Goal: Task Accomplishment & Management: Manage account settings

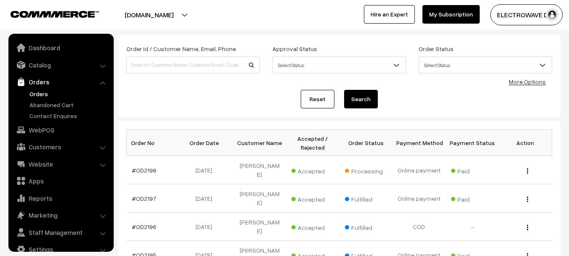
scroll to position [13, 0]
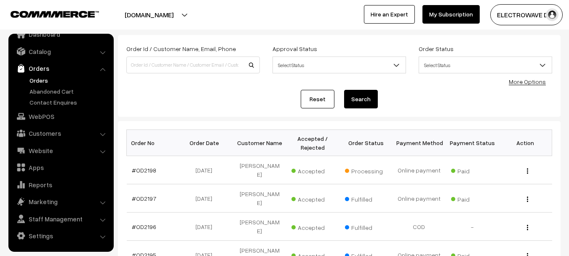
click at [32, 83] on link "Orders" at bounding box center [68, 80] width 83 height 9
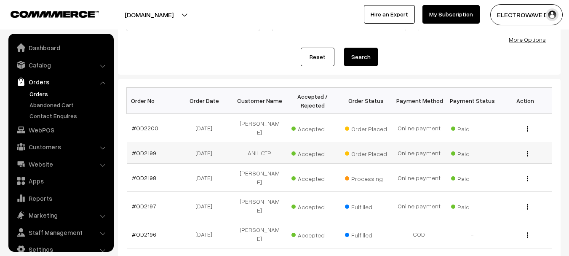
scroll to position [13, 0]
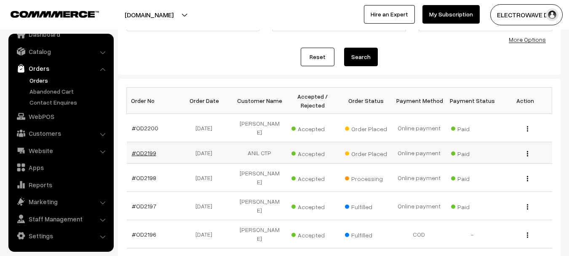
click at [141, 149] on link "#OD2199" at bounding box center [144, 152] width 24 height 7
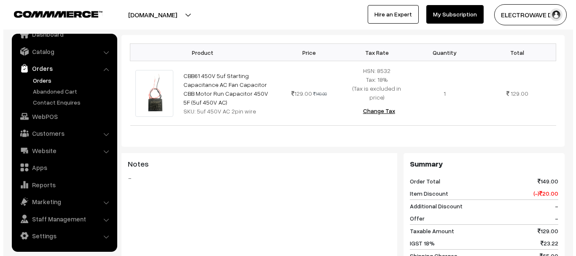
scroll to position [379, 0]
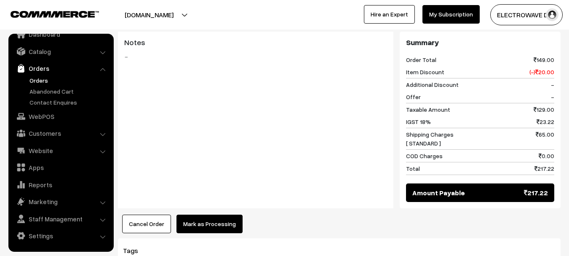
click at [201, 215] on button "Mark as Processing" at bounding box center [210, 224] width 66 height 19
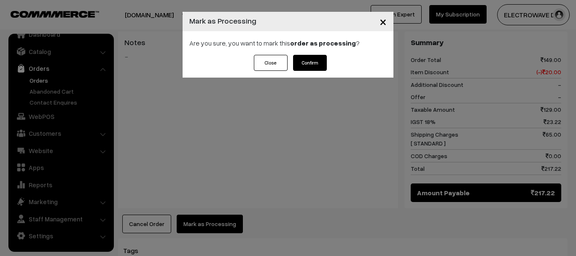
click at [318, 67] on button "Confirm" at bounding box center [310, 63] width 34 height 16
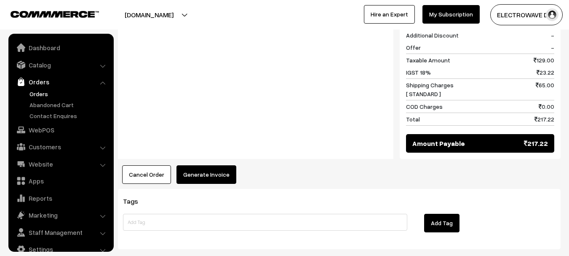
scroll to position [13, 0]
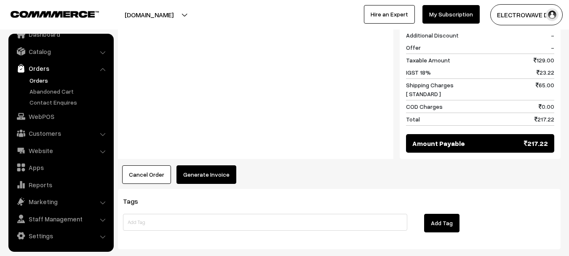
click at [214, 165] on button "Generate Invoice" at bounding box center [207, 174] width 60 height 19
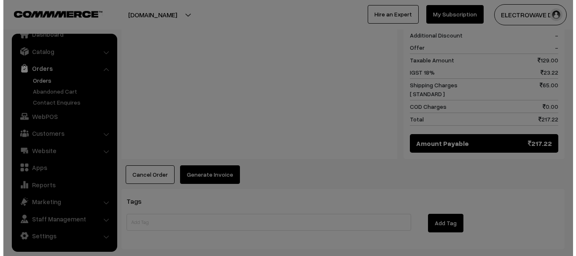
scroll to position [422, 0]
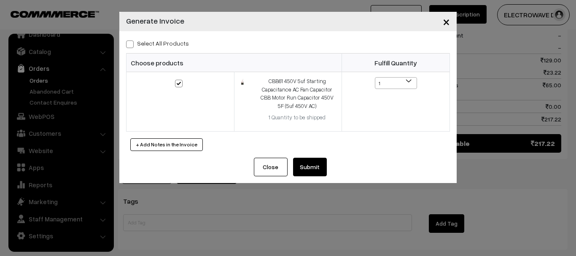
click at [309, 162] on button "Submit" at bounding box center [310, 167] width 34 height 19
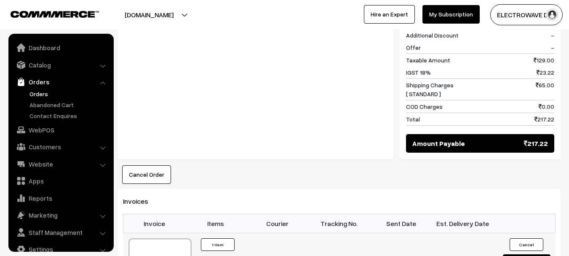
scroll to position [13, 0]
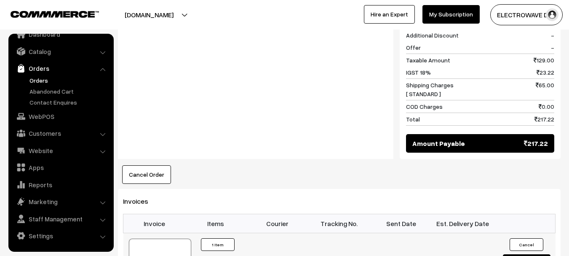
click at [171, 239] on div at bounding box center [160, 260] width 62 height 42
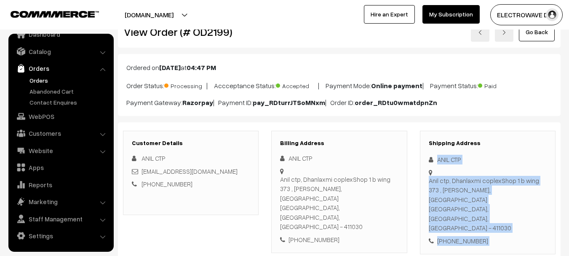
scroll to position [66, 0]
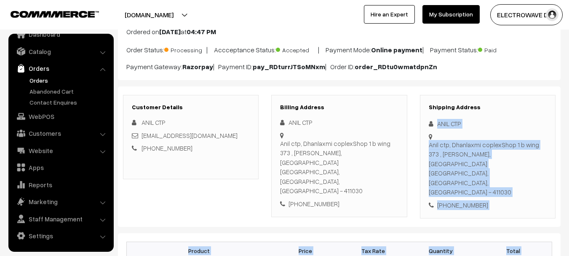
drag, startPoint x: 437, startPoint y: 178, endPoint x: 484, endPoint y: 235, distance: 73.9
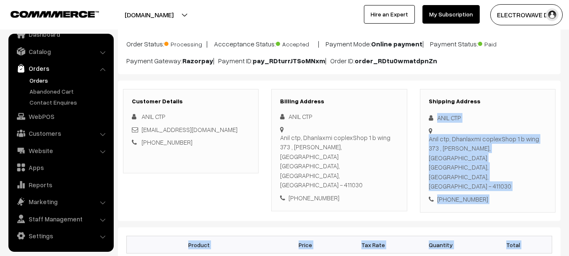
click at [466, 156] on div "Anil ctp, Dhanlaxmi coplexShop 1 b wing 373 , shaniwar peth, pune pune, Maharas…" at bounding box center [488, 162] width 118 height 57
drag, startPoint x: 488, startPoint y: 174, endPoint x: 433, endPoint y: 117, distance: 79.3
click at [433, 117] on div "Shipping Address ANIL CTP Anil ctp, Dhanlaxmi coplexShop 1 b wing 373 , shaniwa…" at bounding box center [488, 151] width 136 height 124
copy div "ANIL CTP Anil ctp, Dhanlaxmi coplexShop 1 b wing 373 , shaniwar peth, pune pune…"
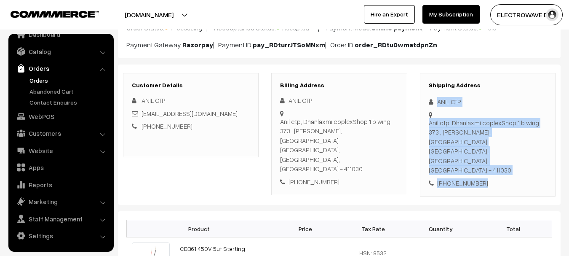
scroll to position [0, 0]
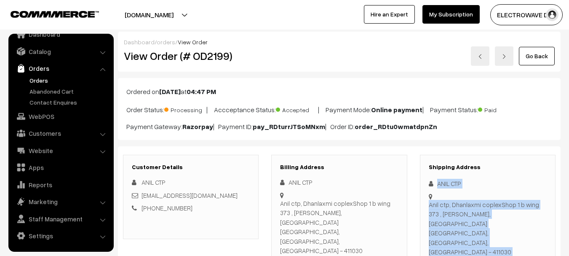
click at [474, 56] on link at bounding box center [480, 55] width 19 height 19
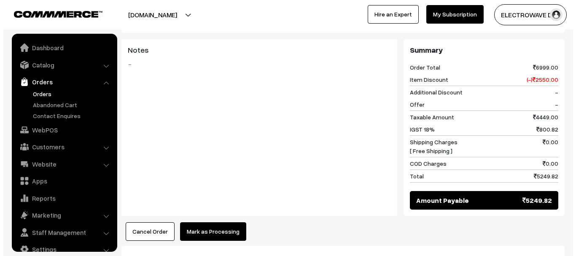
scroll to position [13, 0]
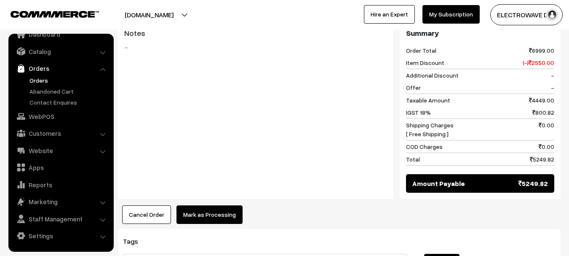
click at [200, 205] on button "Mark as Processing" at bounding box center [210, 214] width 66 height 19
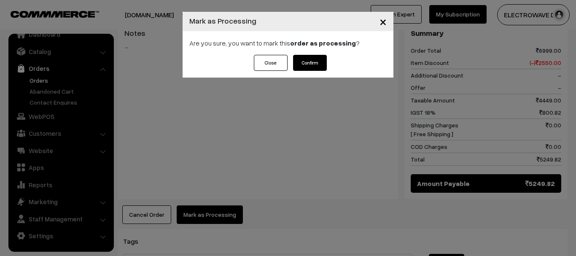
click at [319, 60] on button "Confirm" at bounding box center [310, 63] width 34 height 16
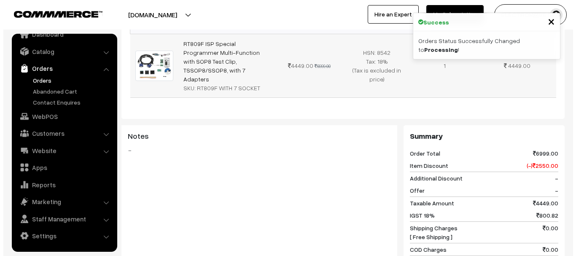
scroll to position [379, 0]
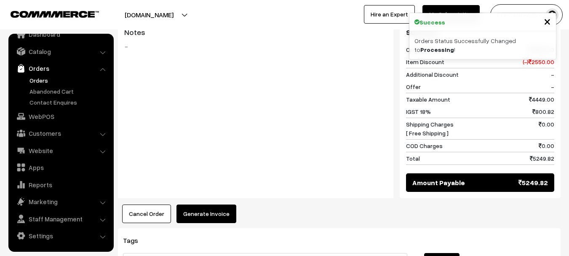
click at [201, 204] on button "Generate Invoice" at bounding box center [207, 213] width 60 height 19
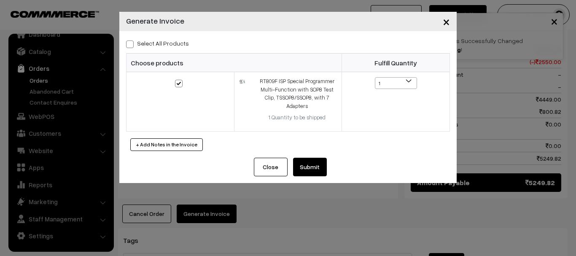
click at [308, 158] on button "Submit" at bounding box center [310, 167] width 34 height 19
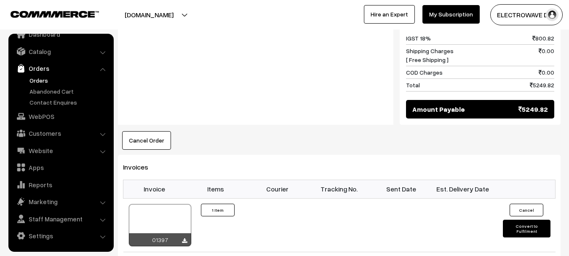
scroll to position [464, 0]
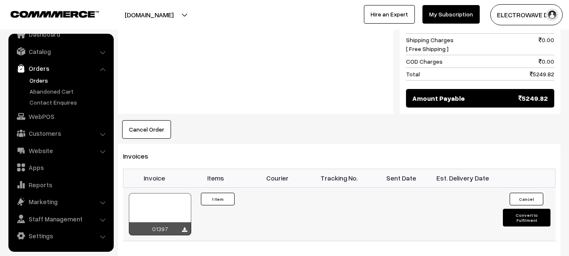
click at [172, 193] on div at bounding box center [160, 214] width 62 height 42
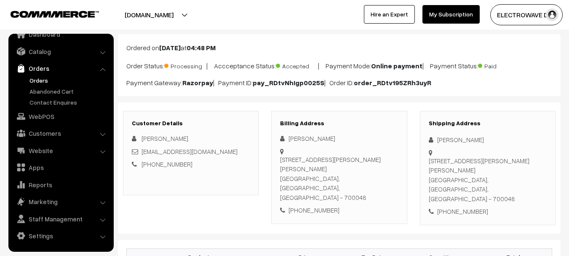
scroll to position [0, 0]
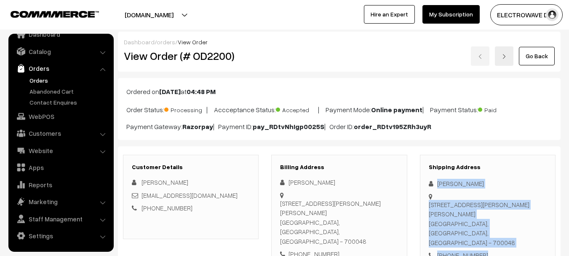
drag, startPoint x: 437, startPoint y: 181, endPoint x: 486, endPoint y: 237, distance: 74.7
click at [486, 238] on div "Shipping Address [PERSON_NAME] [STREET_ADDRESS][PERSON_NAME][PERSON_NAME] [PHON…" at bounding box center [488, 212] width 136 height 114
click at [505, 56] on img at bounding box center [504, 56] width 5 height 5
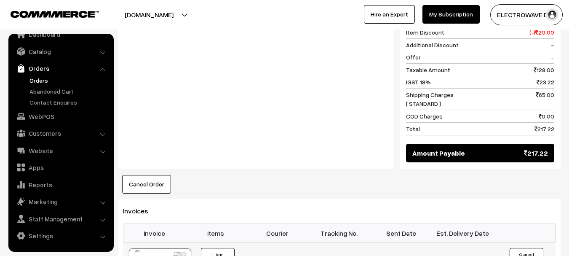
scroll to position [464, 0]
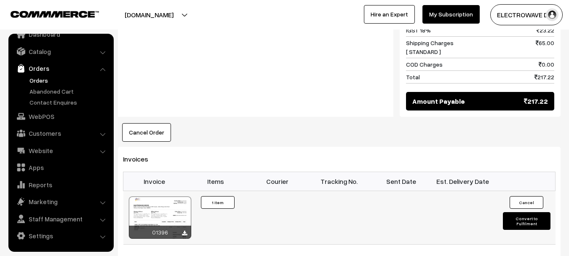
click at [177, 196] on div at bounding box center [160, 217] width 62 height 42
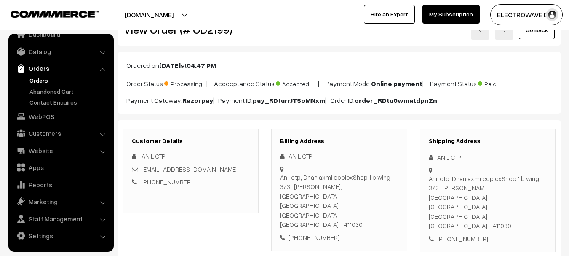
scroll to position [84, 0]
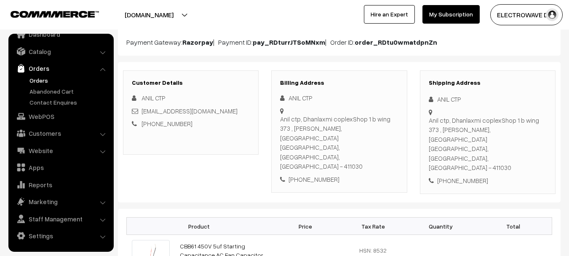
click at [507, 135] on div "Anil ctp, Dhanlaxmi coplexShop 1 b wing 373 , shaniwar peth, pune pune, Maharas…" at bounding box center [488, 143] width 118 height 57
copy div "411030"
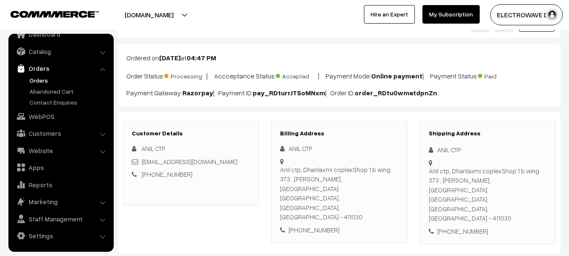
scroll to position [0, 0]
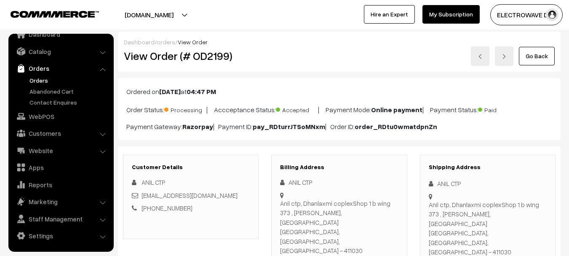
click at [506, 58] on img at bounding box center [504, 56] width 5 height 5
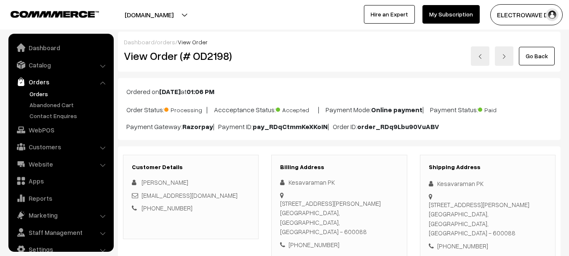
scroll to position [84, 0]
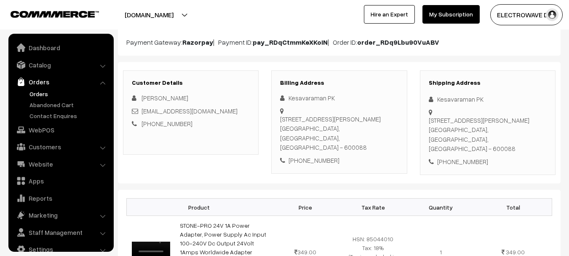
click at [508, 140] on div "[STREET_ADDRESS][PERSON_NAME]" at bounding box center [488, 134] width 118 height 38
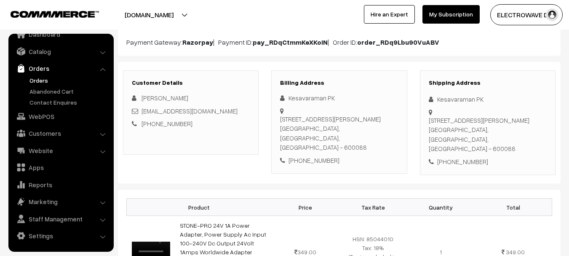
click at [508, 140] on div "[STREET_ADDRESS][PERSON_NAME]" at bounding box center [488, 134] width 118 height 38
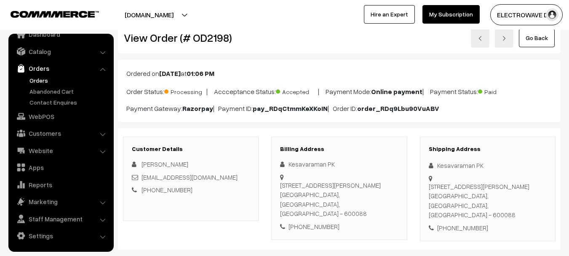
scroll to position [0, 0]
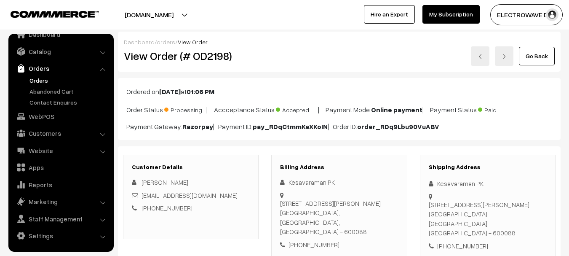
click at [485, 60] on link at bounding box center [480, 55] width 19 height 19
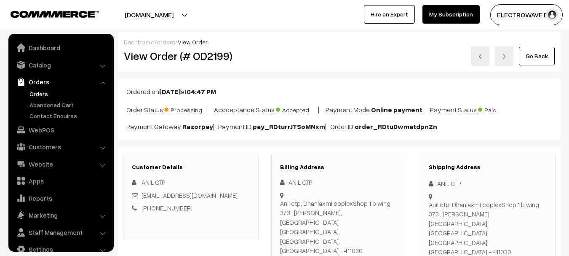
scroll to position [13, 0]
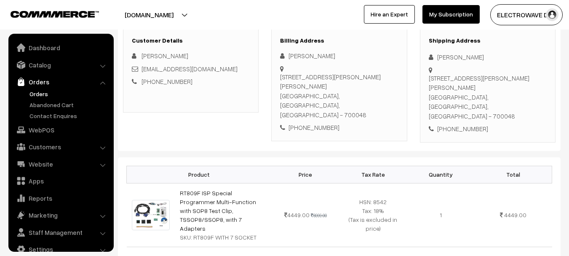
scroll to position [13, 0]
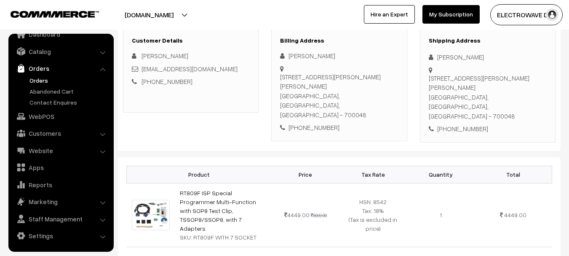
click at [516, 99] on div "[STREET_ADDRESS][PERSON_NAME][PERSON_NAME]" at bounding box center [488, 97] width 118 height 48
copy div "700048"
